Goal: Book appointment/travel/reservation

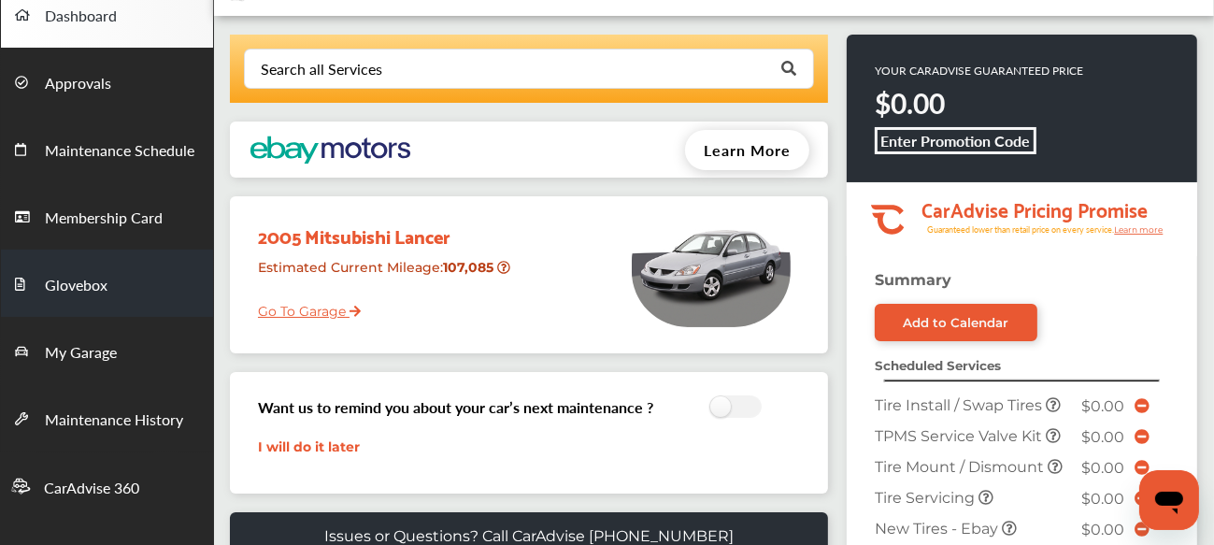
scroll to position [103, 0]
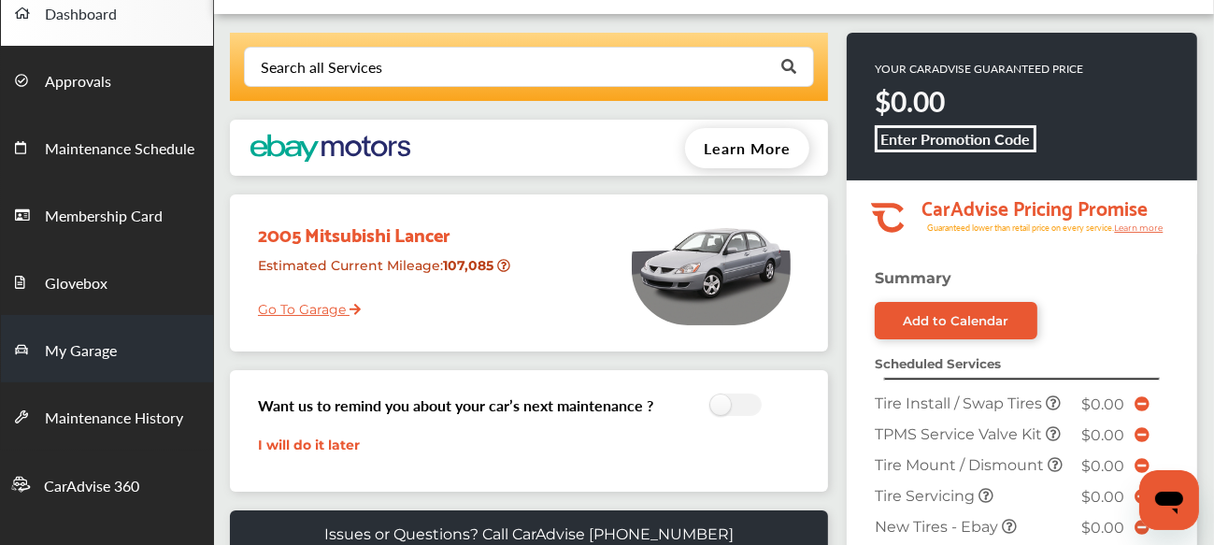
click at [120, 366] on link "My Garage" at bounding box center [107, 348] width 212 height 67
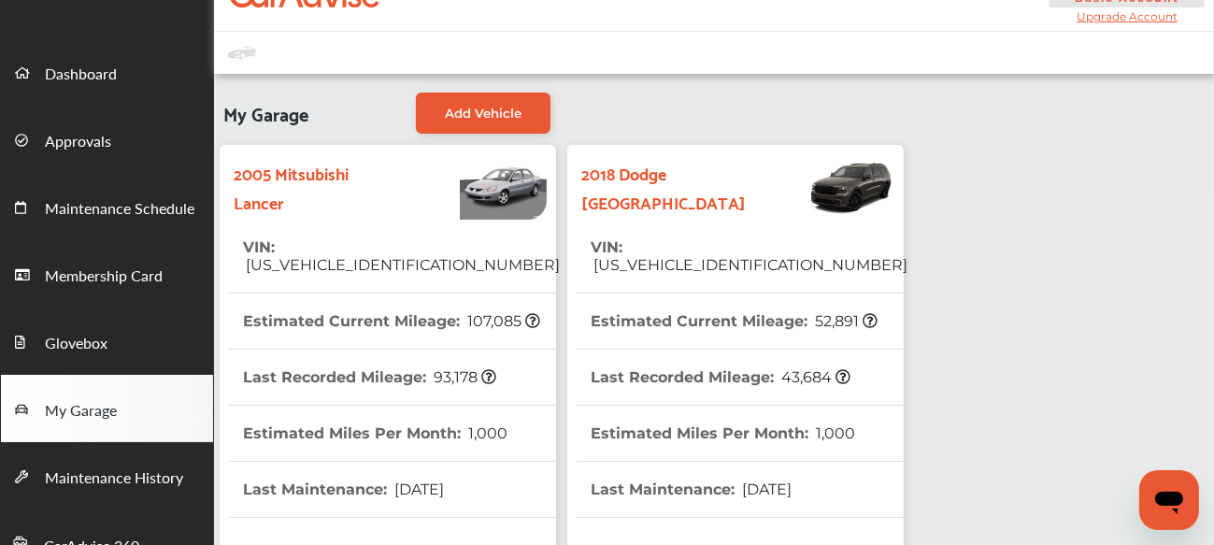
scroll to position [41, 0]
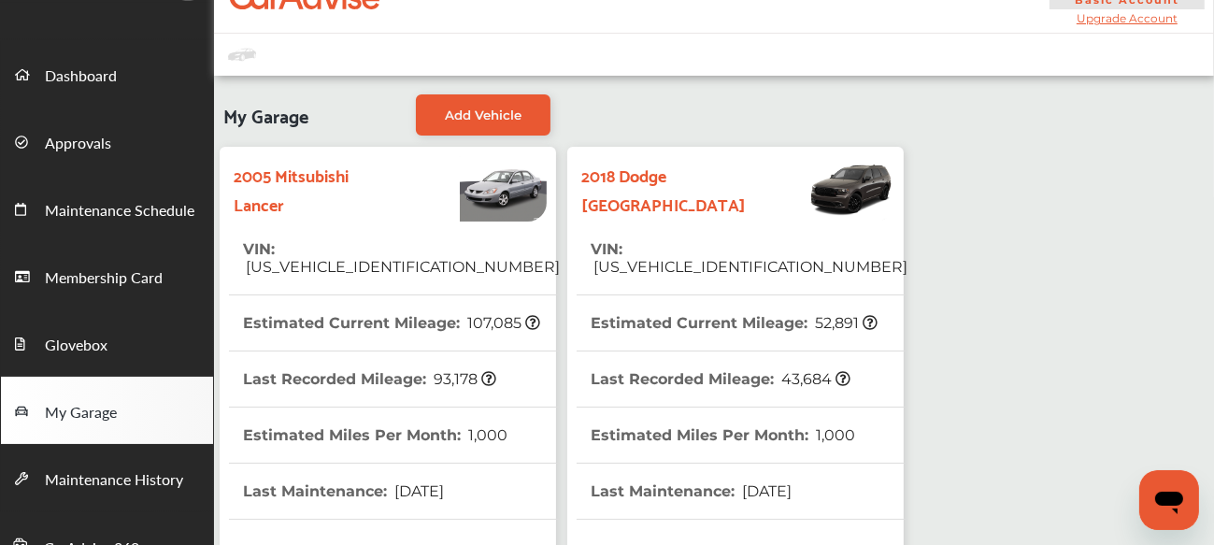
drag, startPoint x: 657, startPoint y: 159, endPoint x: 718, endPoint y: 90, distance: 92.0
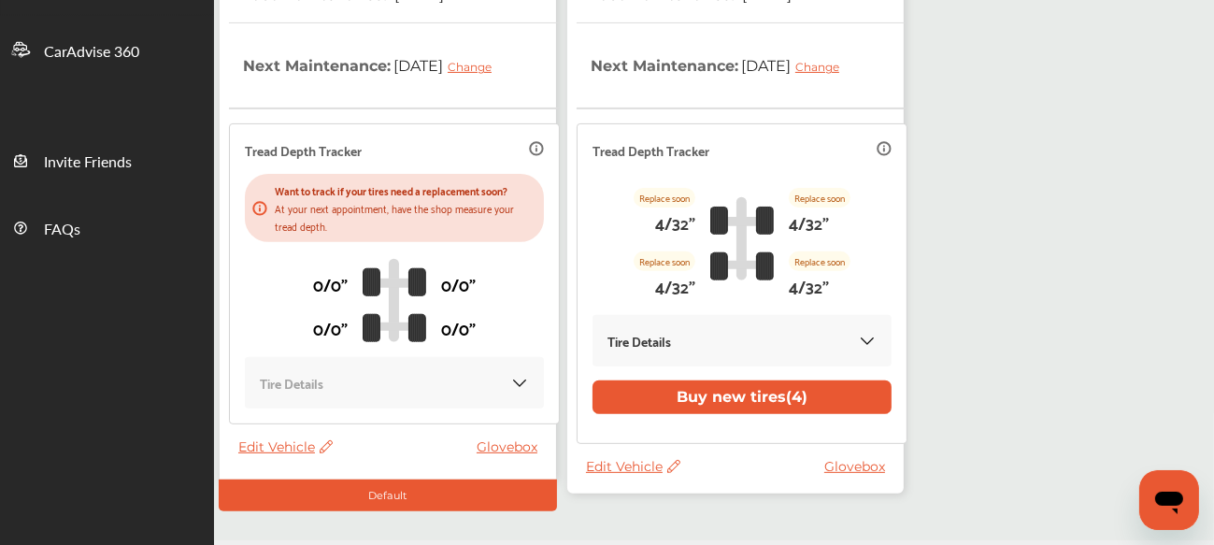
scroll to position [546, 0]
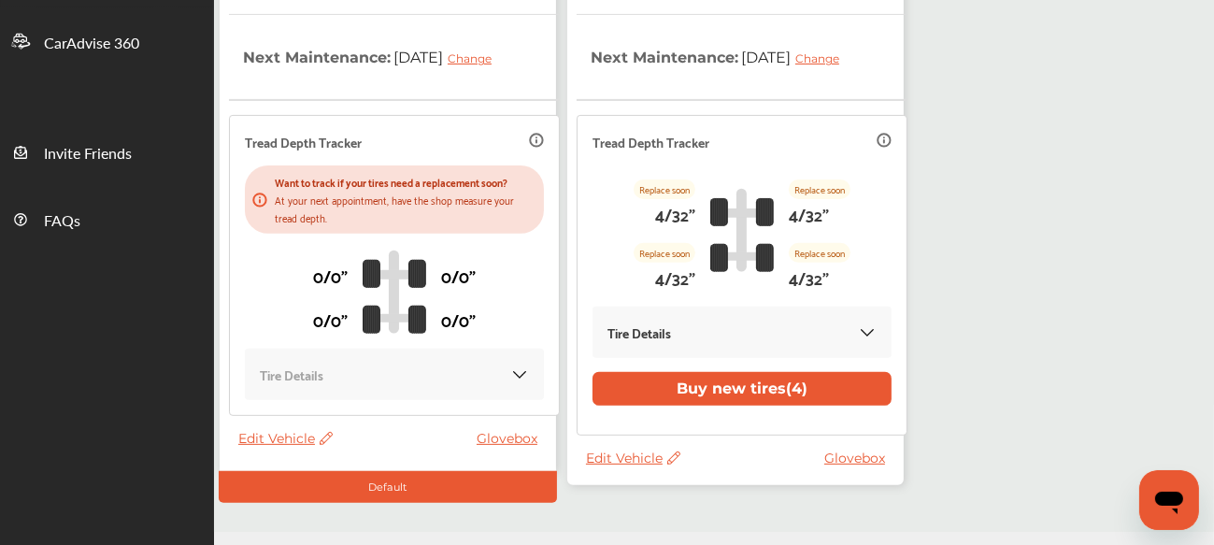
click at [266, 437] on span "Edit Vehicle" at bounding box center [285, 438] width 94 height 17
click at [598, 455] on span "Edit Vehicle" at bounding box center [633, 458] width 94 height 17
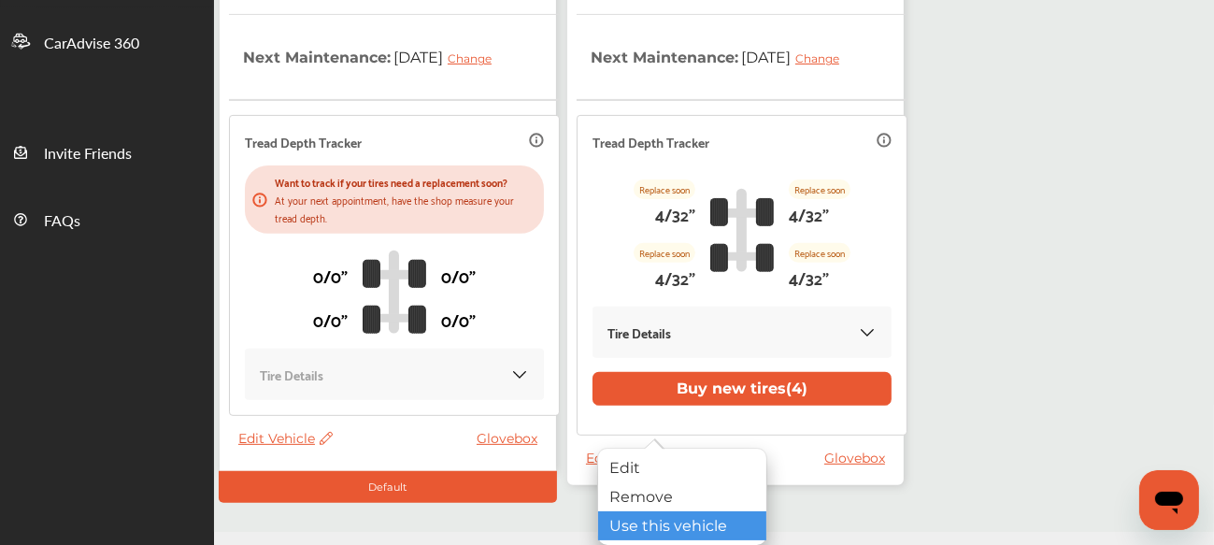
click at [648, 519] on div "Use this vehicle" at bounding box center [682, 525] width 168 height 29
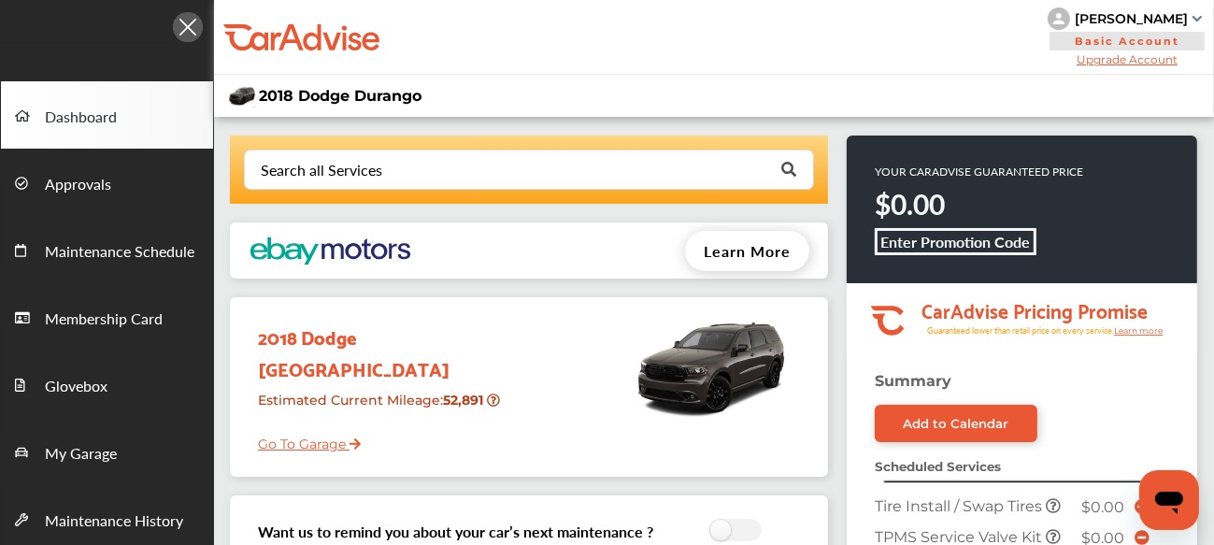
scroll to position [155, 0]
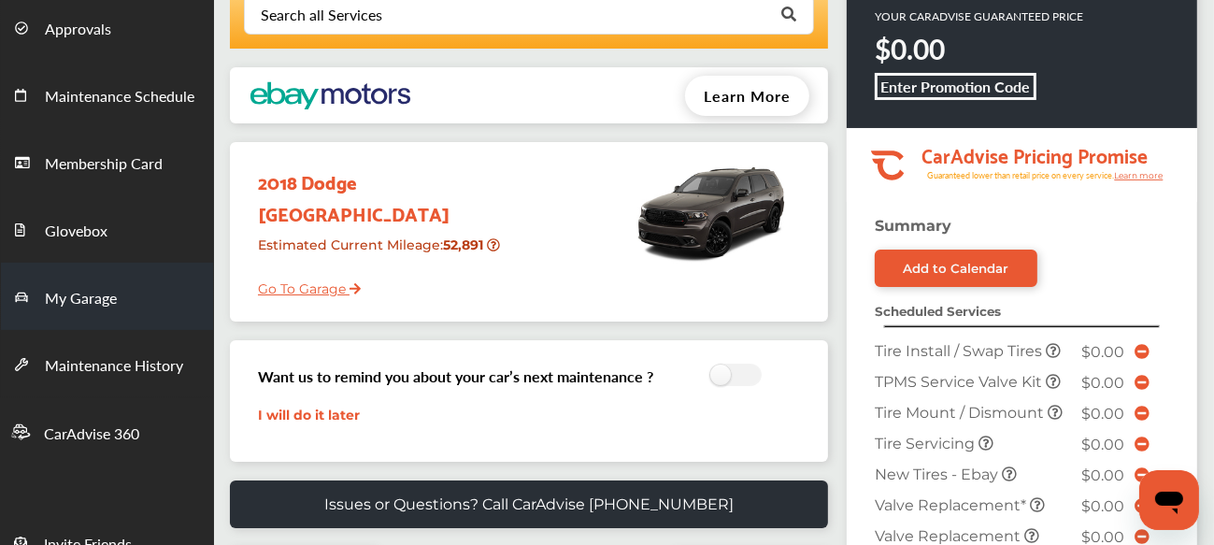
click at [84, 301] on span "My Garage" at bounding box center [81, 299] width 72 height 24
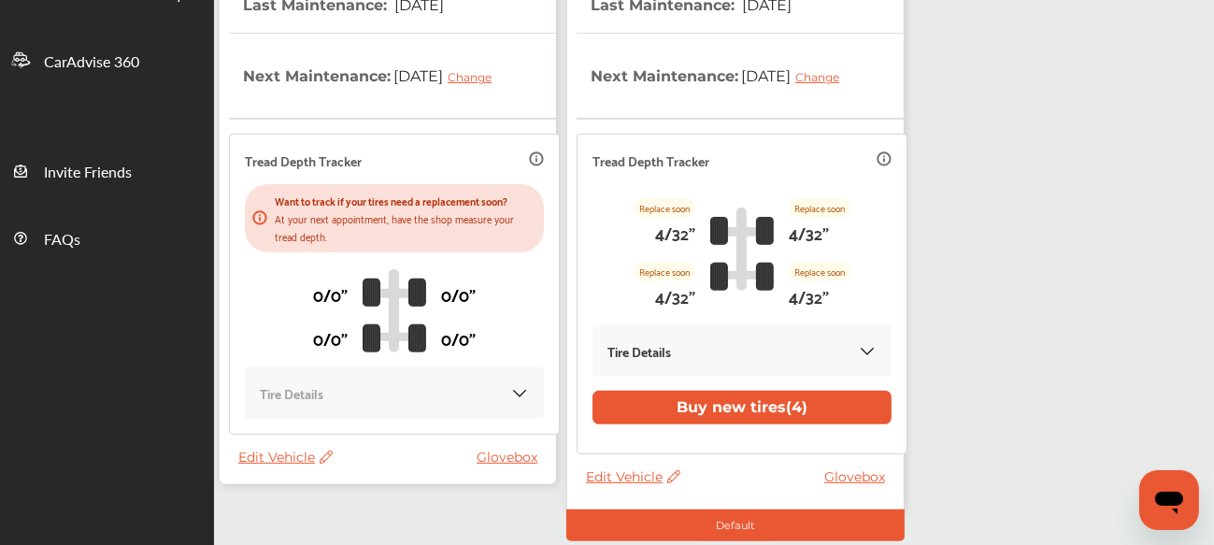
scroll to position [571, 0]
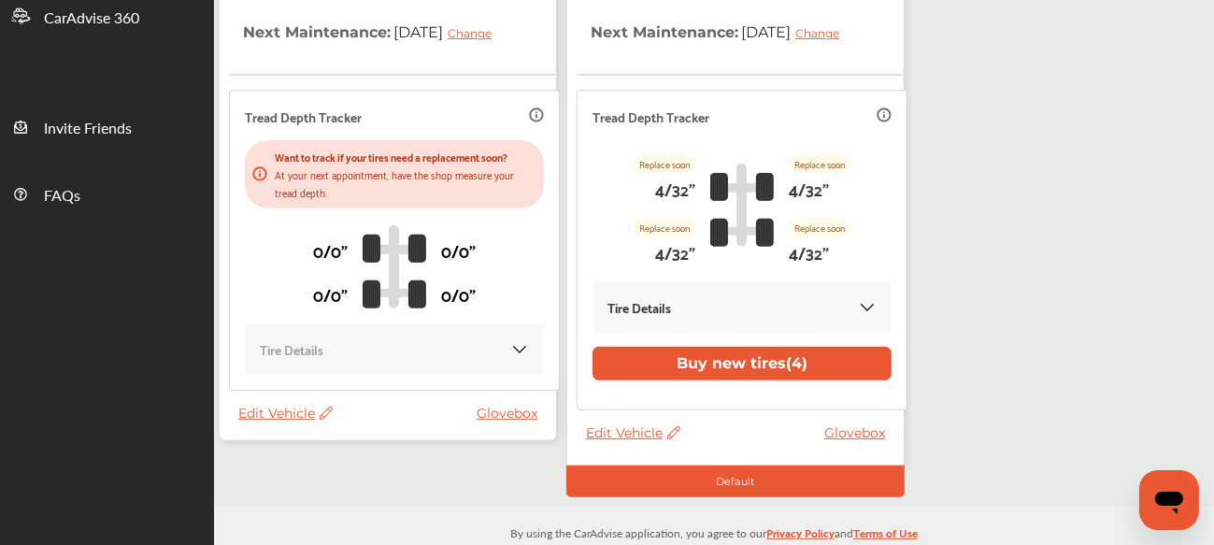
click at [260, 414] on span "Edit Vehicle" at bounding box center [285, 413] width 94 height 17
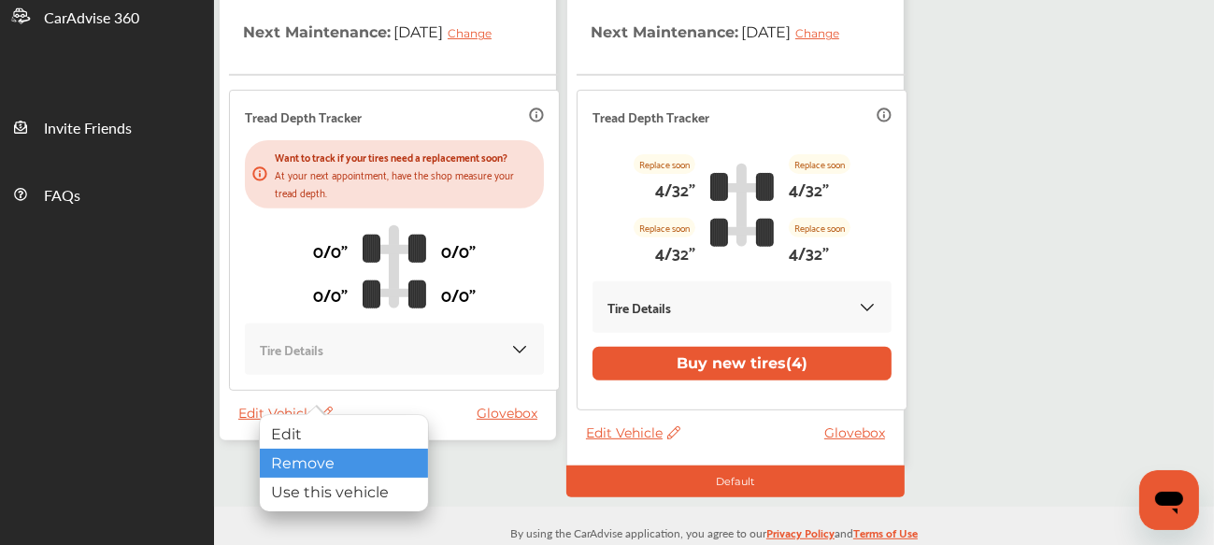
click at [298, 459] on div "Remove" at bounding box center [344, 463] width 168 height 29
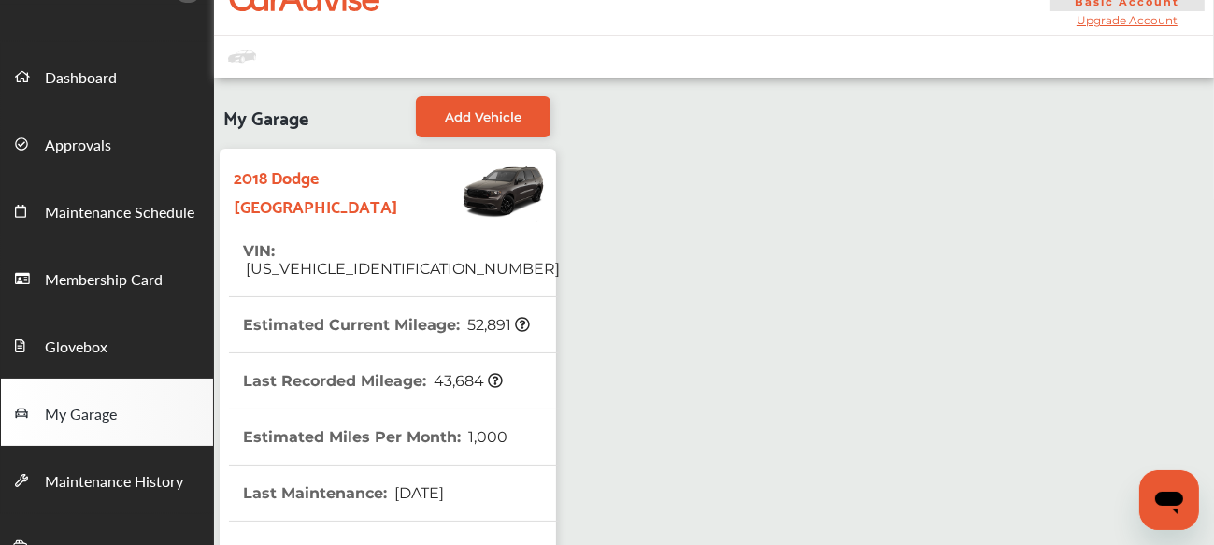
scroll to position [0, 0]
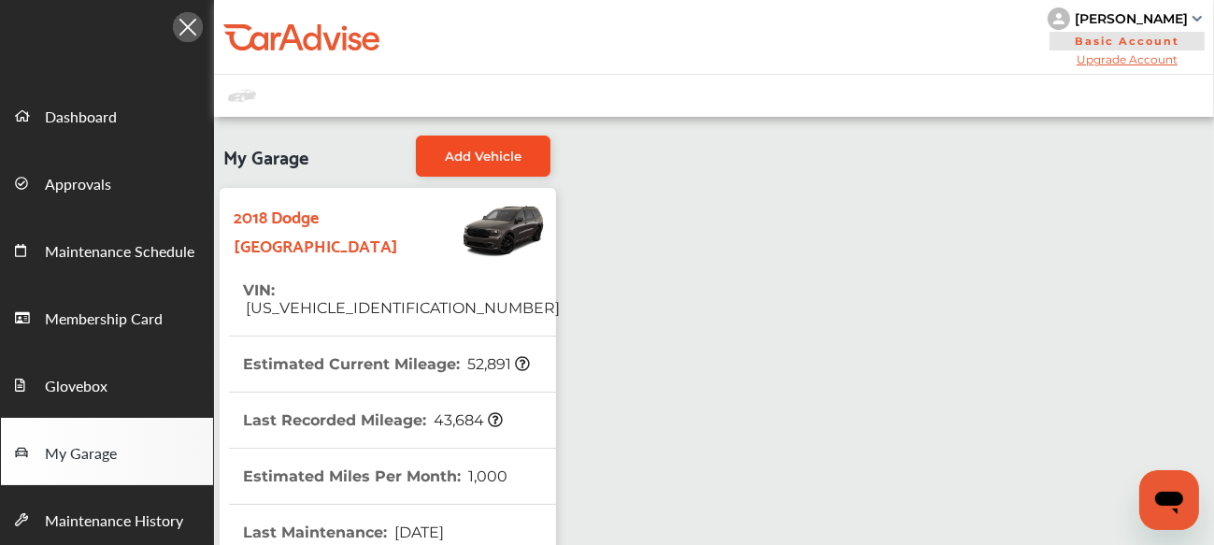
click at [471, 147] on link "Add Vehicle" at bounding box center [483, 156] width 135 height 41
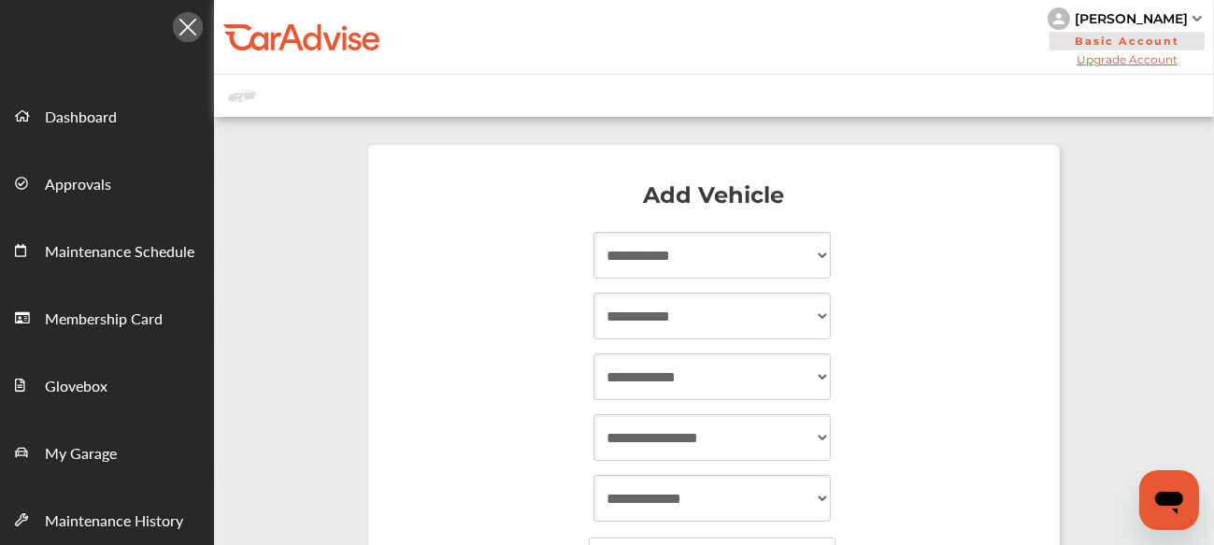
scroll to position [265, 0]
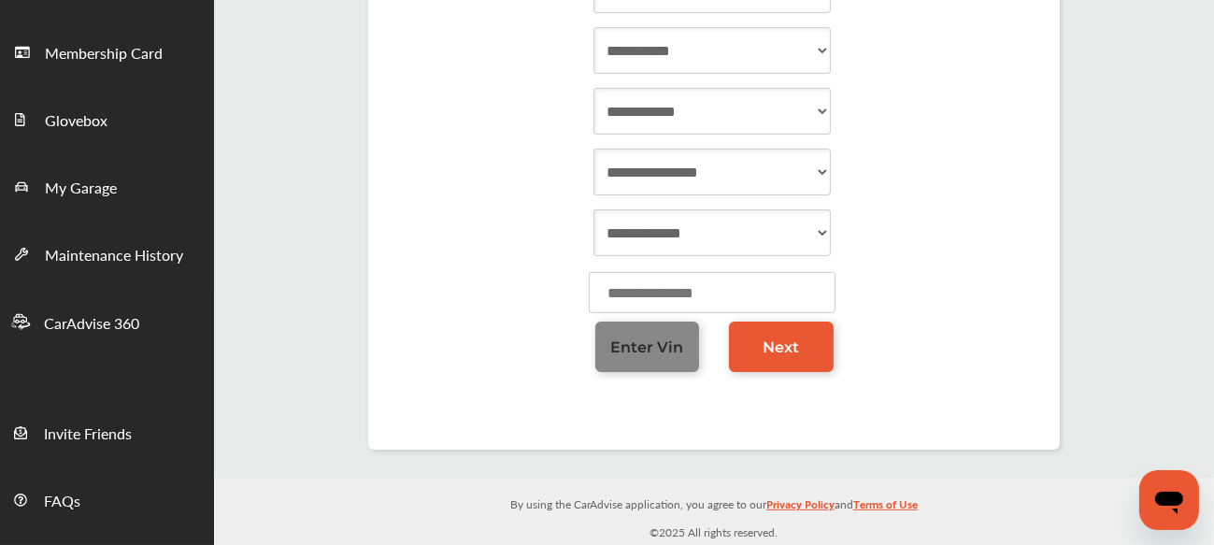
click at [651, 338] on span "Enter Vin" at bounding box center [646, 347] width 73 height 18
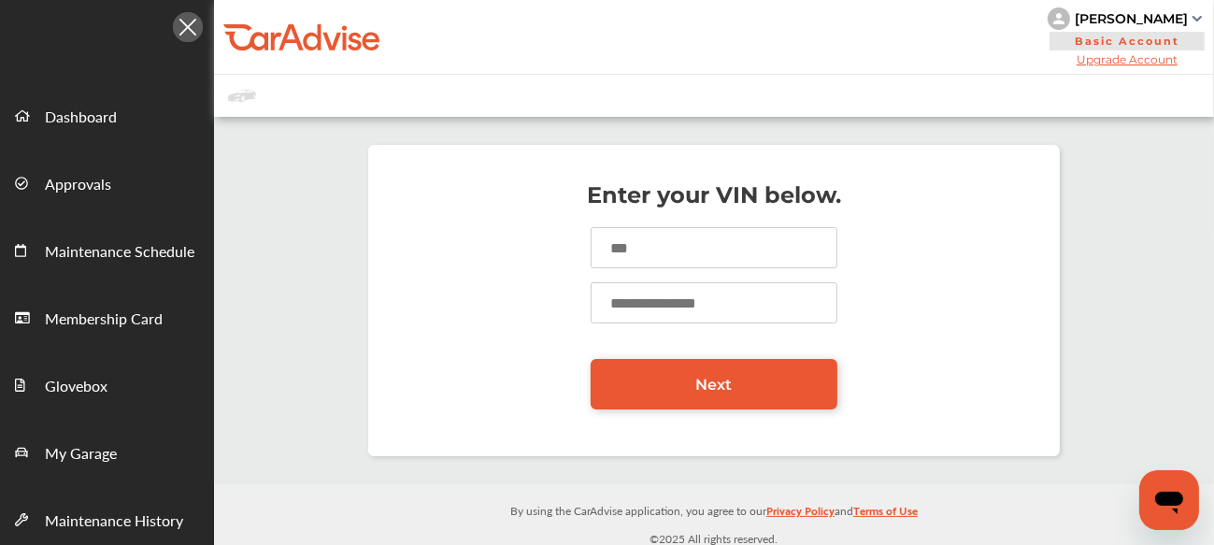
click at [647, 256] on input at bounding box center [714, 247] width 247 height 41
type input "**********"
click at [631, 300] on input "number" at bounding box center [714, 302] width 247 height 41
click at [688, 250] on input "**********" at bounding box center [714, 247] width 247 height 41
click at [637, 292] on input "number" at bounding box center [714, 302] width 247 height 41
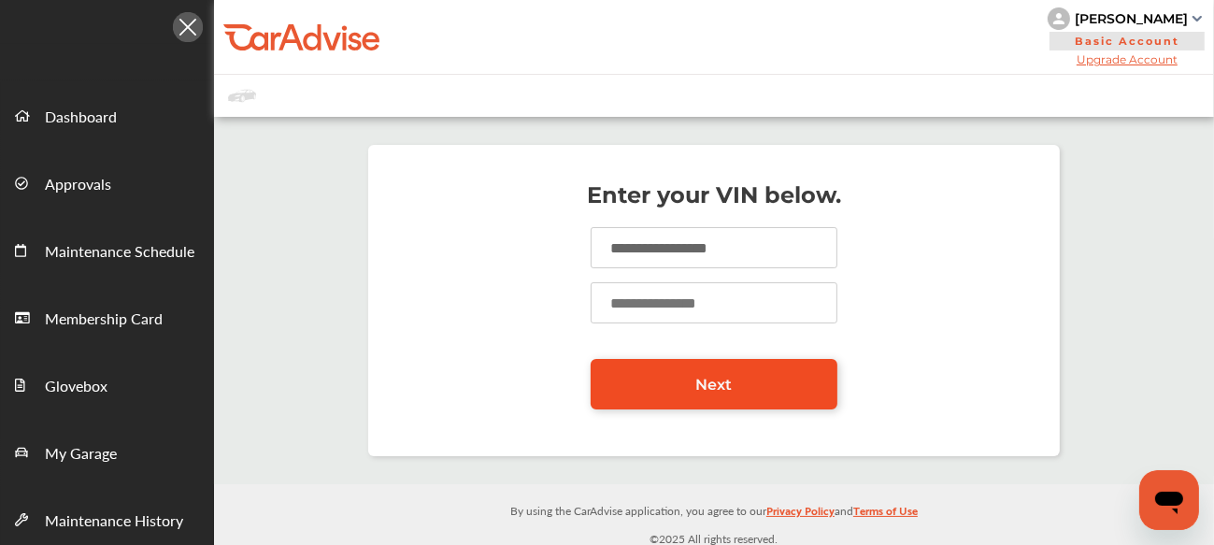
type input "*****"
click at [716, 395] on link "Next" at bounding box center [714, 384] width 247 height 50
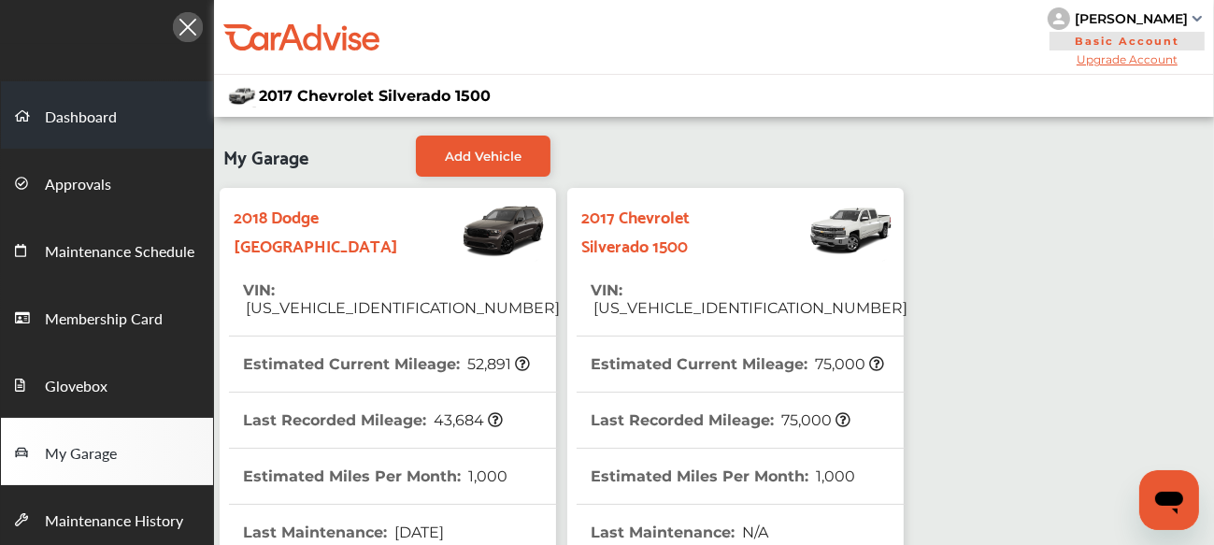
click at [86, 126] on span "Dashboard" at bounding box center [81, 118] width 72 height 24
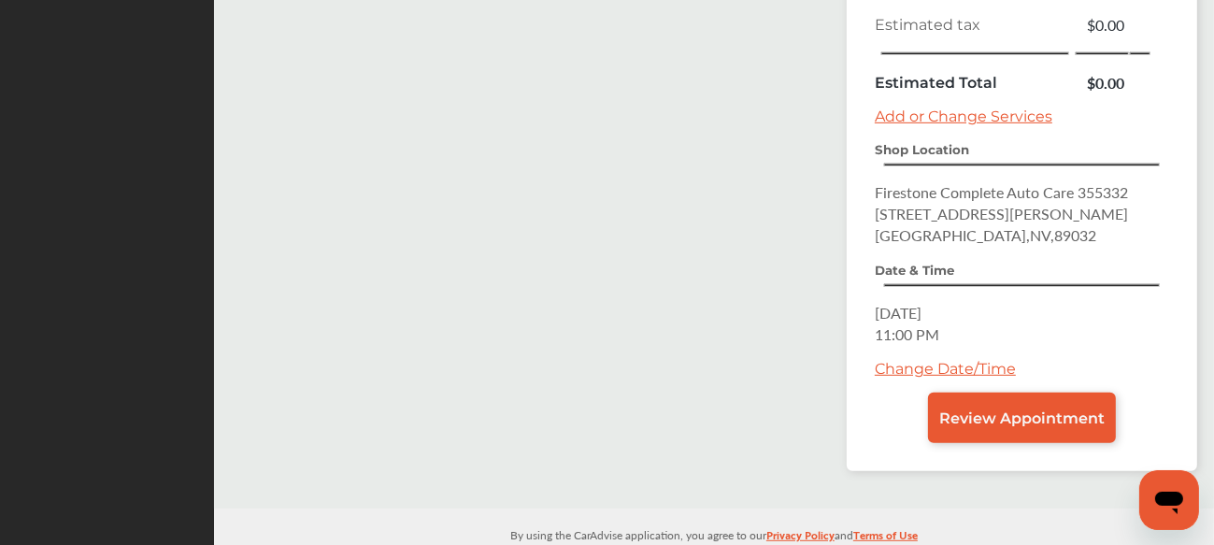
scroll to position [805, 0]
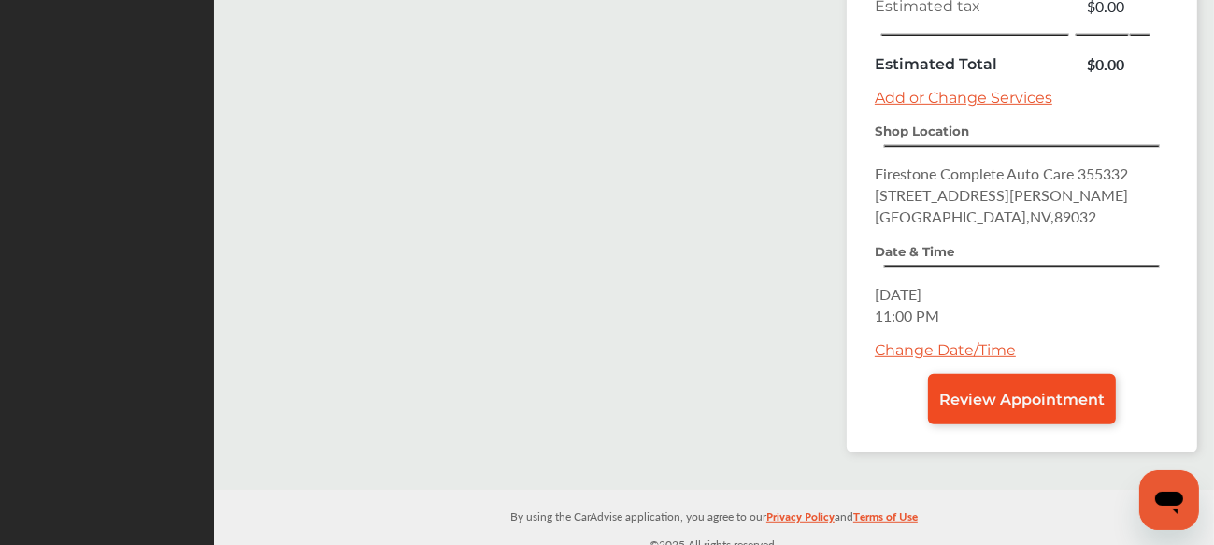
click at [1024, 400] on link "Review Appointment" at bounding box center [1022, 399] width 188 height 50
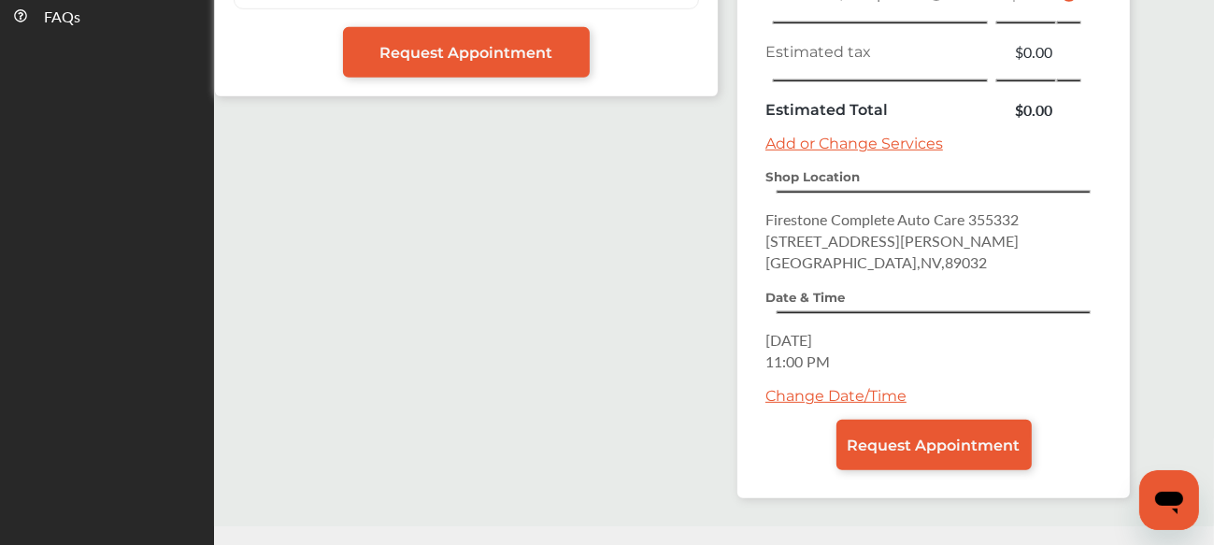
scroll to position [759, 0]
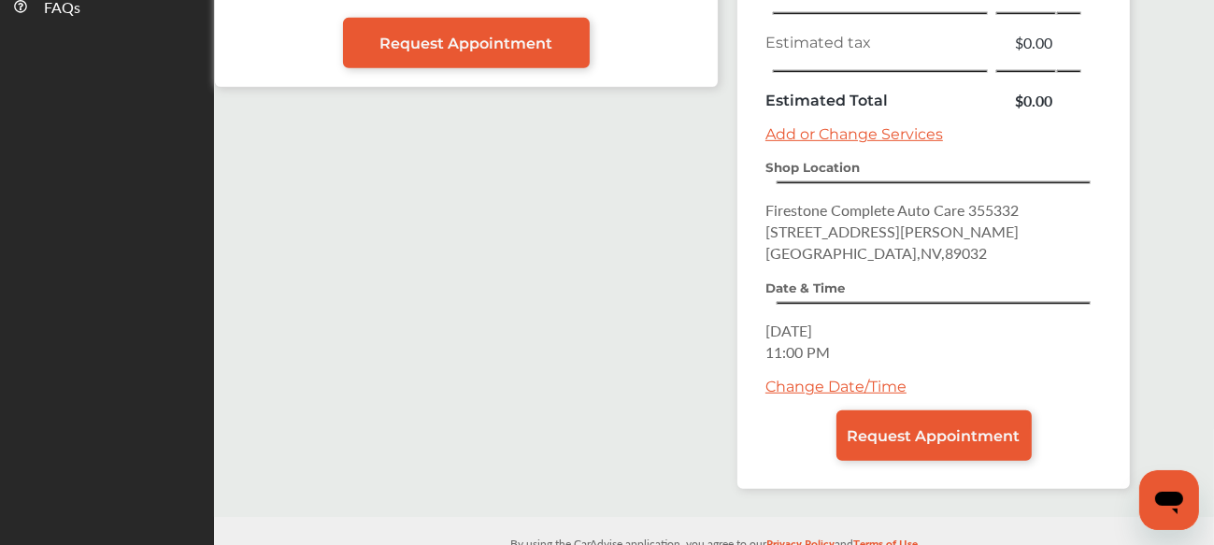
click at [778, 378] on link "Change Date/Time" at bounding box center [835, 387] width 141 height 18
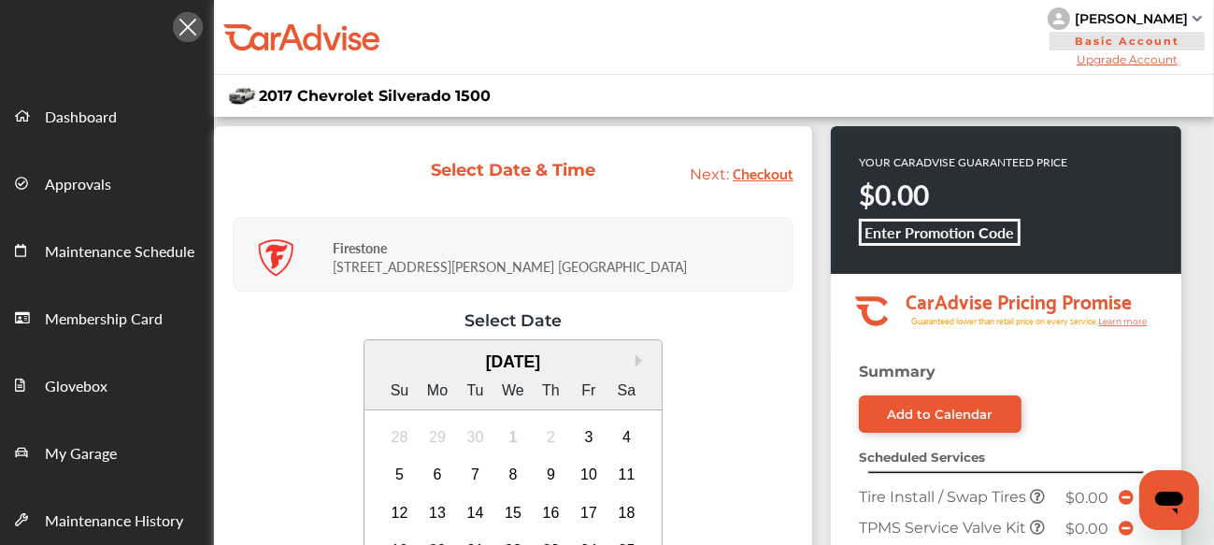
scroll to position [194, 0]
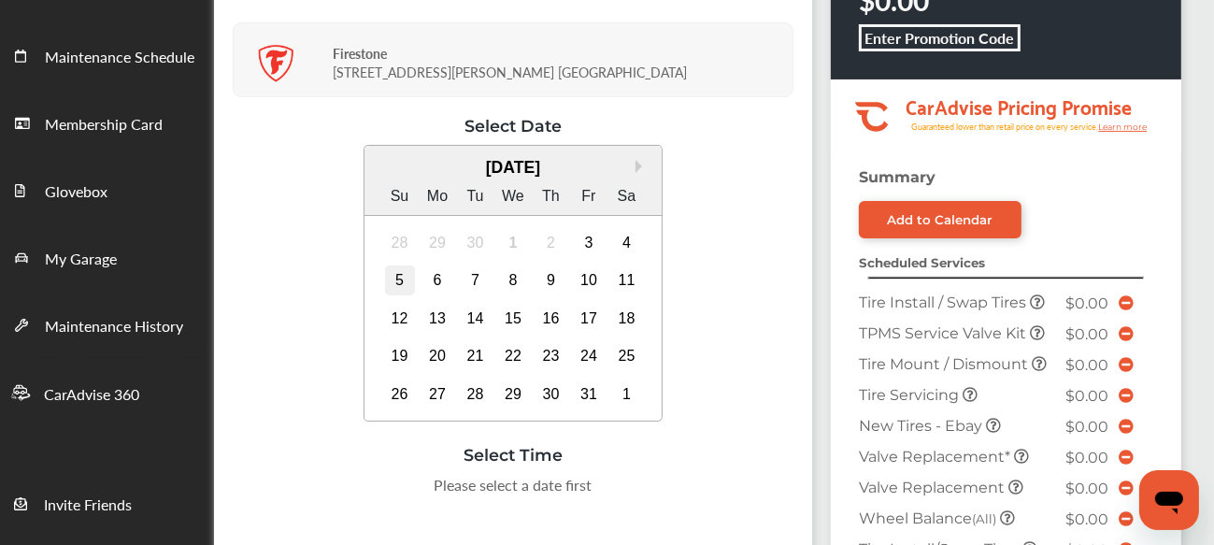
click at [396, 278] on div "5" at bounding box center [400, 280] width 30 height 30
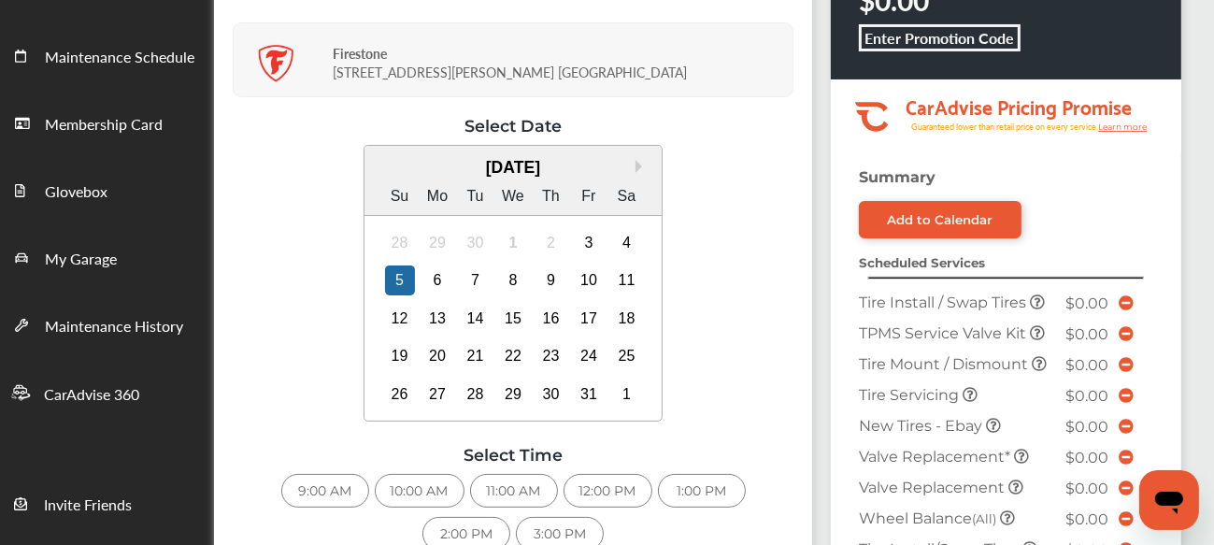
scroll to position [370, 0]
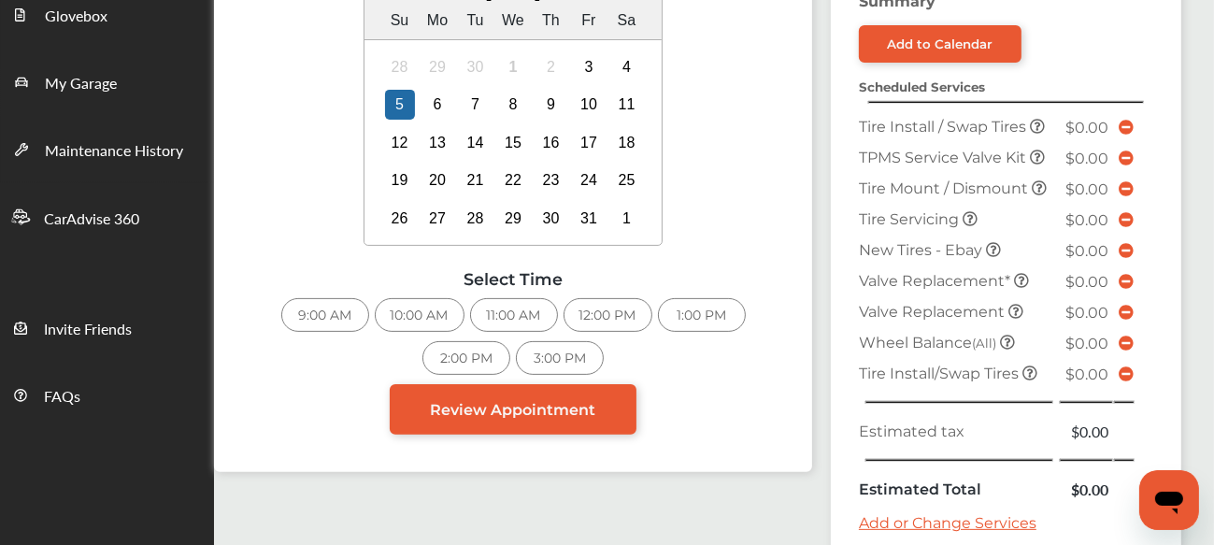
click at [349, 310] on div "9:00 AM" at bounding box center [325, 315] width 88 height 34
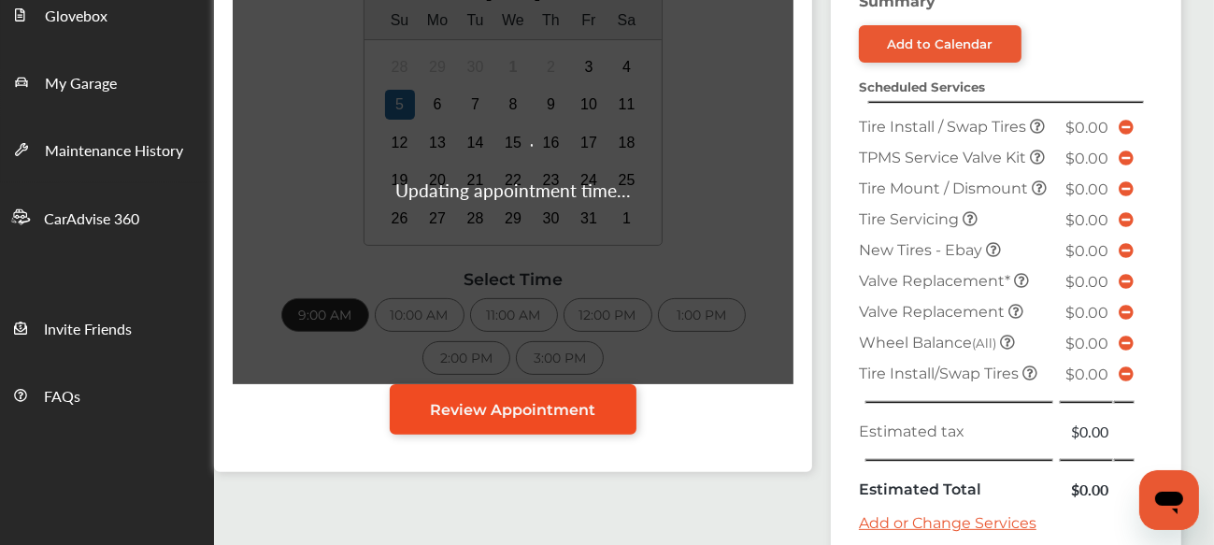
click at [535, 395] on link "Review Appointment" at bounding box center [513, 409] width 247 height 50
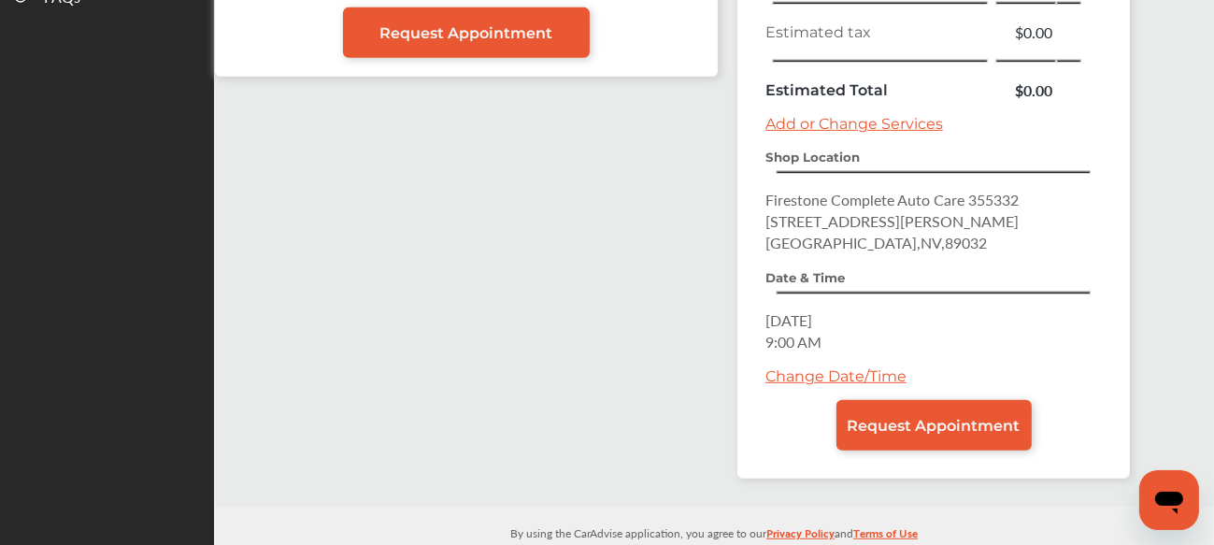
scroll to position [785, 0]
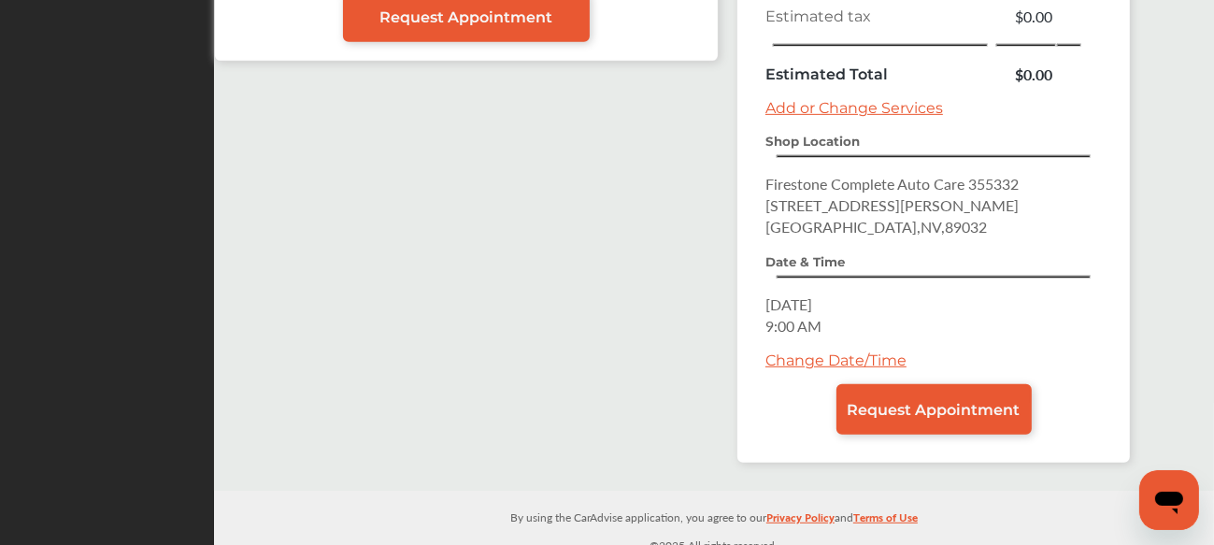
click at [882, 422] on div "Summary Add to Calendar Scheduled Services Tire Install / Swap Tires $0.00 TPMS…" at bounding box center [933, 20] width 392 height 885
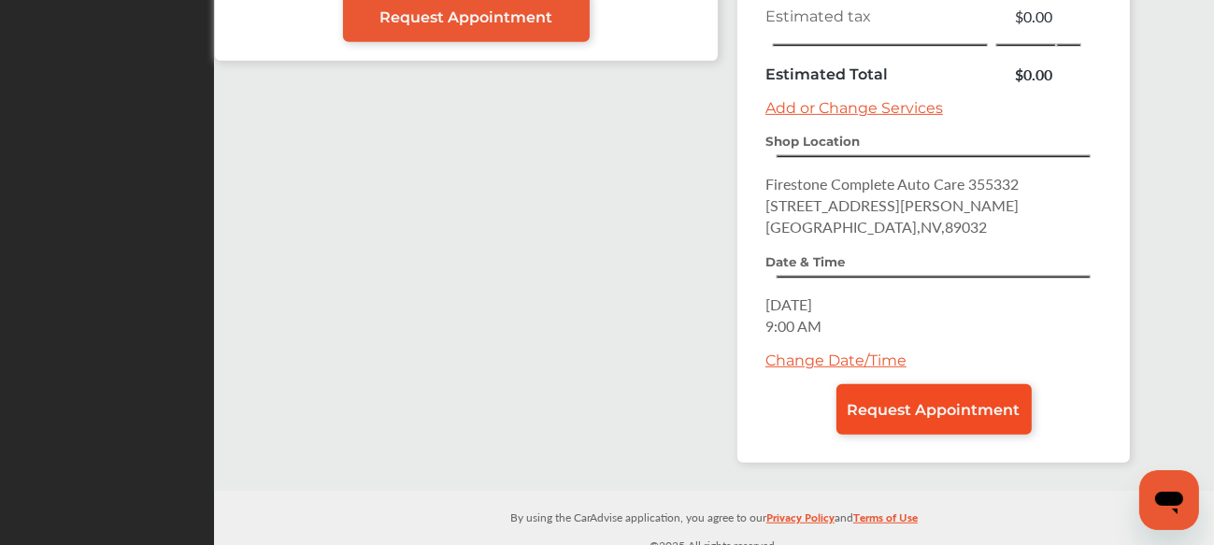
click at [923, 402] on span "Request Appointment" at bounding box center [934, 410] width 173 height 18
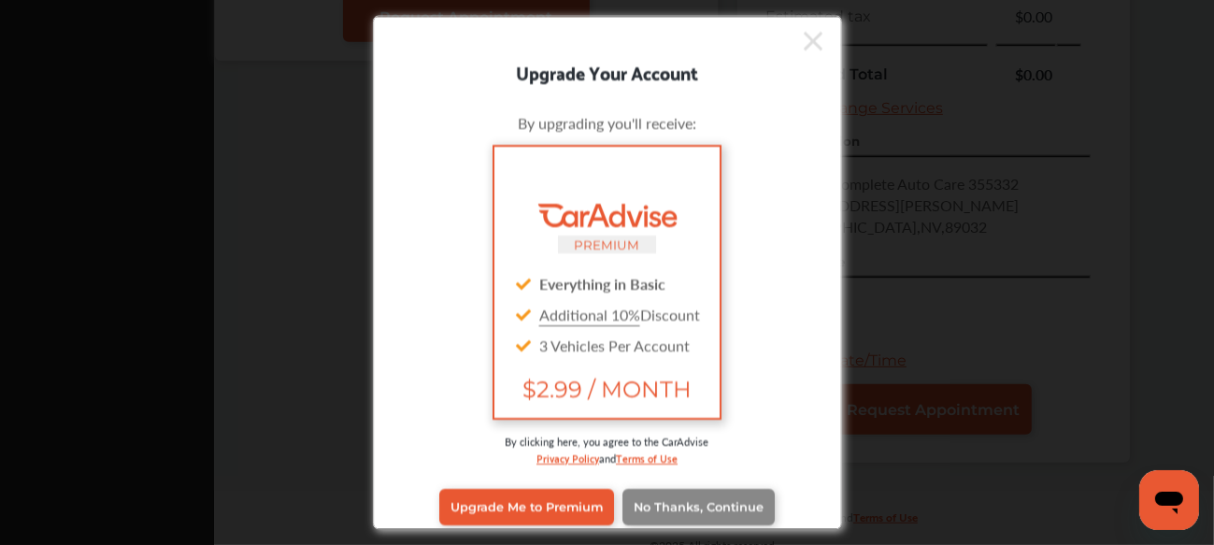
click at [721, 489] on link "No Thanks, Continue" at bounding box center [698, 507] width 152 height 36
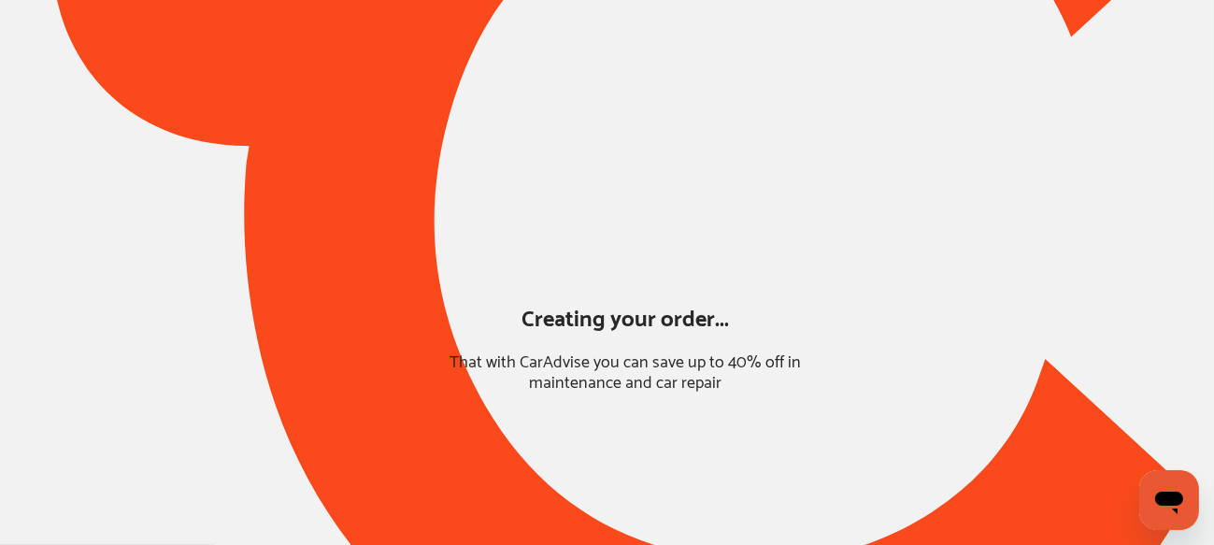
scroll to position [251, 0]
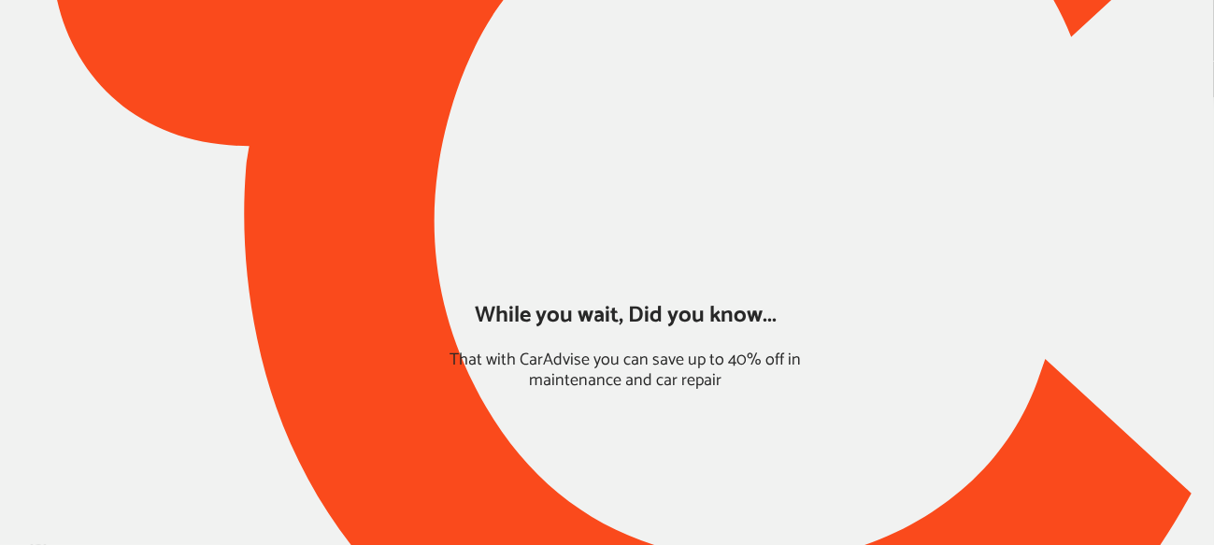
type input "*****"
